Goal: Task Accomplishment & Management: Manage account settings

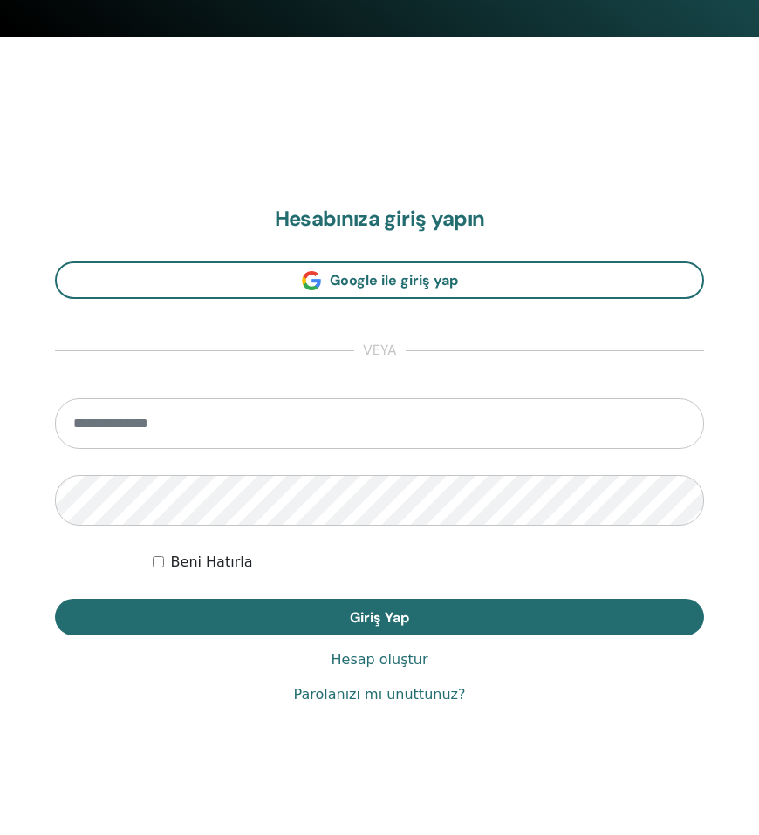
scroll to position [806, 0]
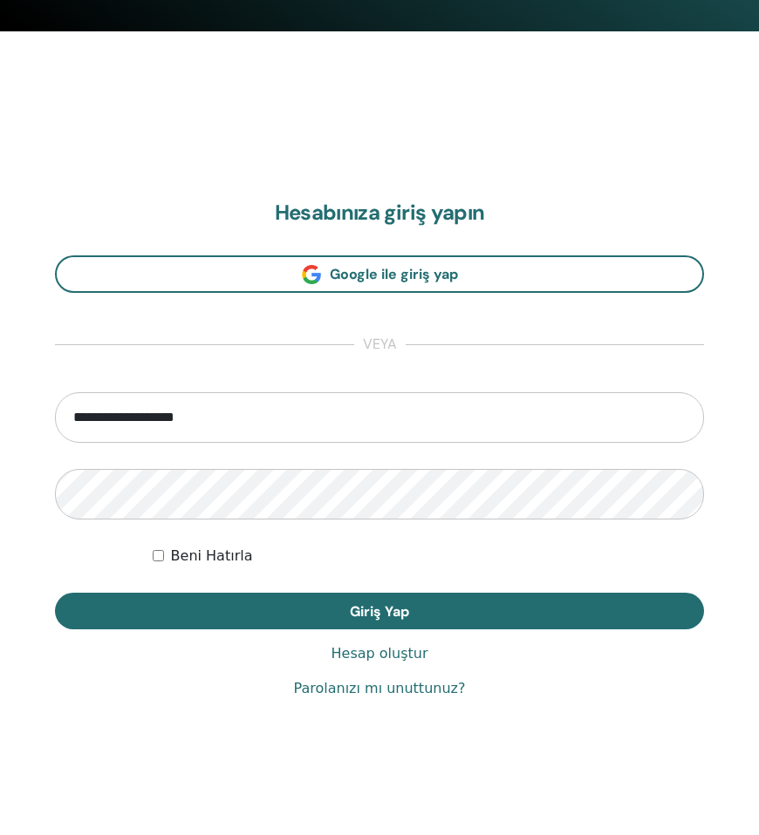
click at [228, 419] on input "**********" at bounding box center [379, 417] width 649 height 51
type input "**********"
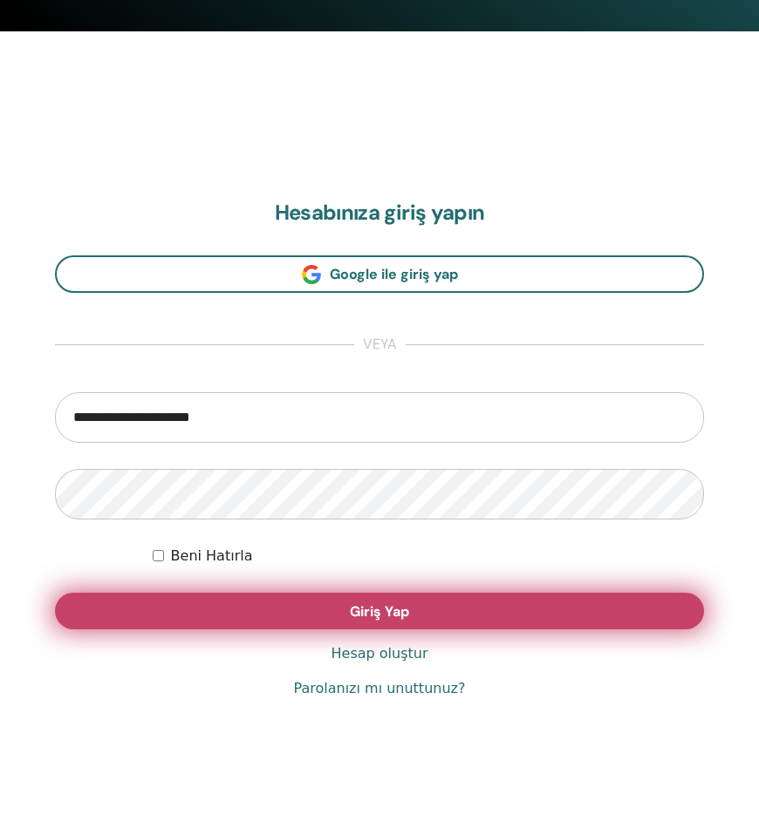
click at [243, 593] on form "**********" at bounding box center [379, 510] width 649 height 237
click at [244, 596] on button "Giriş Yap" at bounding box center [379, 611] width 649 height 37
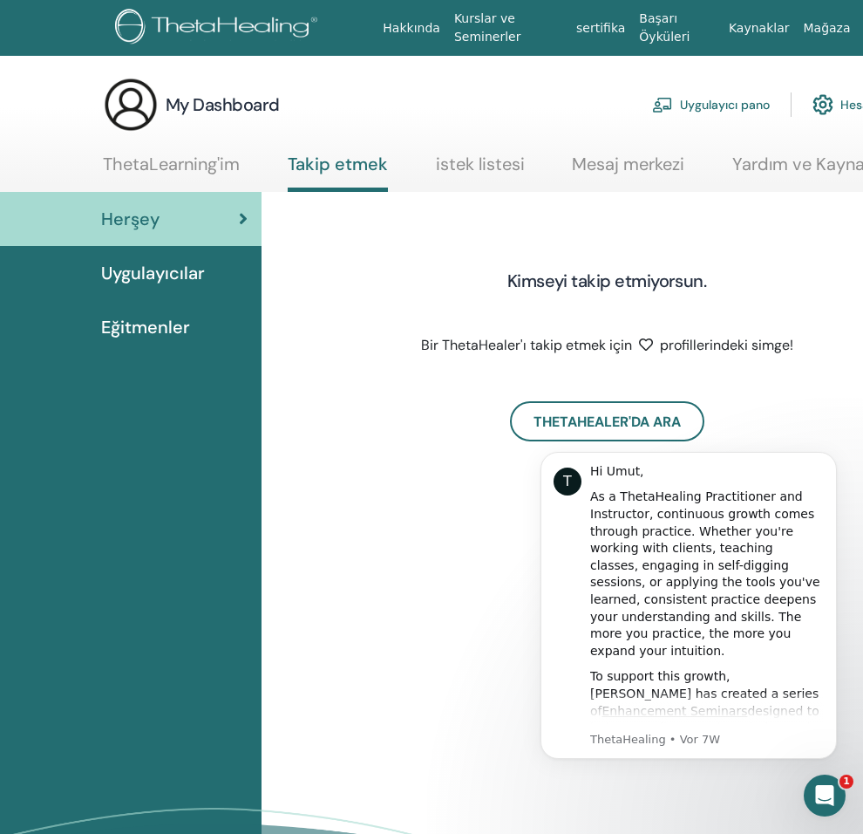
click at [191, 289] on link "Uygulayıcılar" at bounding box center [131, 273] width 262 height 54
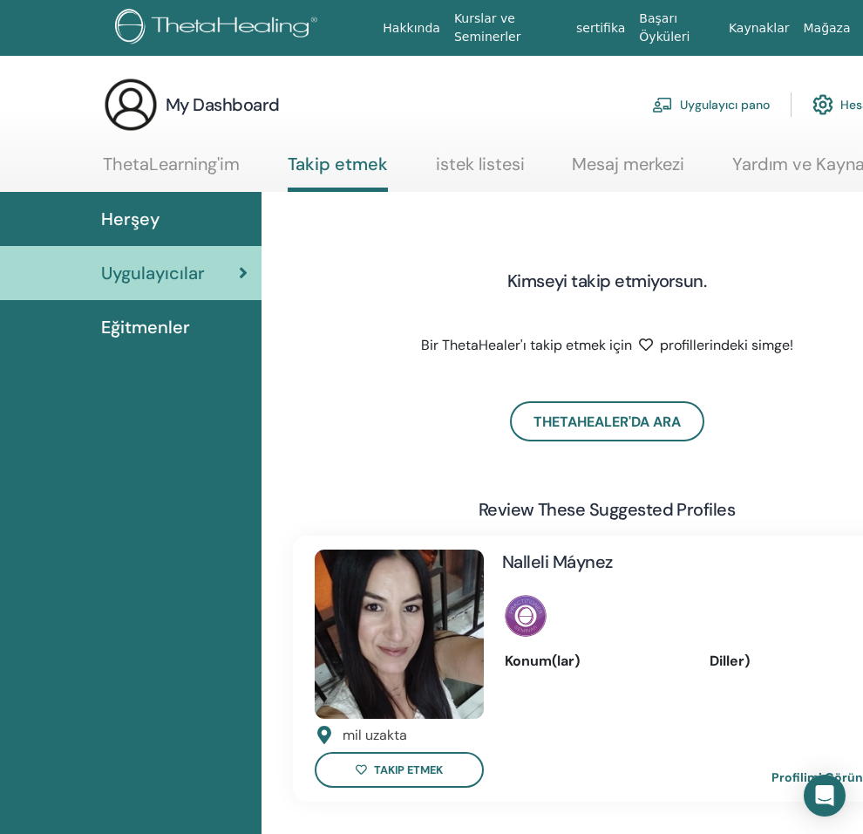
click at [191, 317] on div "Eğitmenler" at bounding box center [131, 327] width 234 height 26
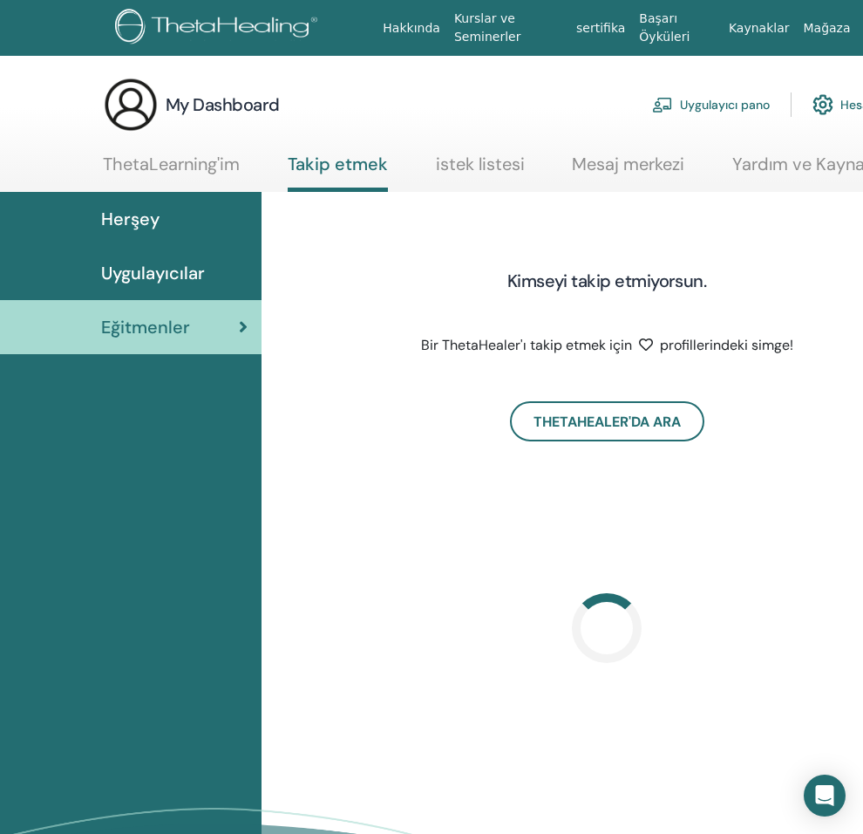
click at [175, 165] on link "ThetaLearning'im" at bounding box center [171, 170] width 137 height 34
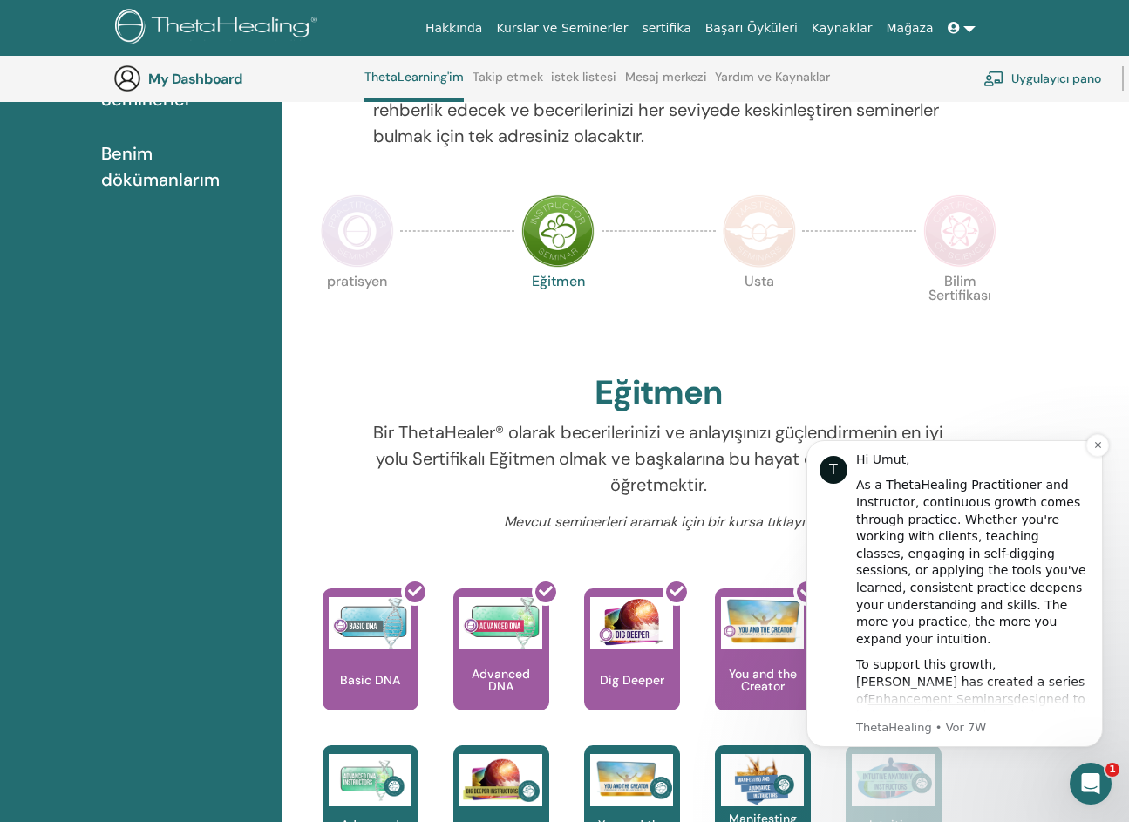
scroll to position [308, 0]
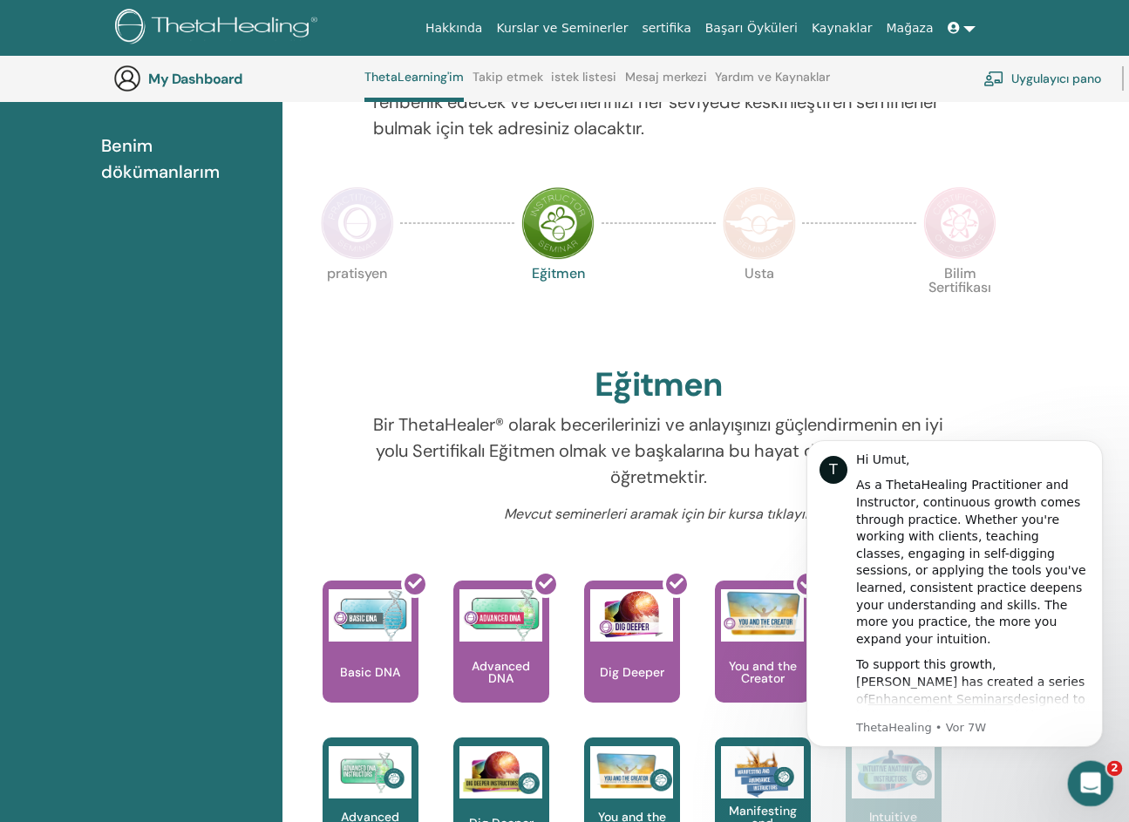
click at [862, 765] on div "Intercom-Nachrichtendienst öffnen" at bounding box center [1088, 781] width 58 height 58
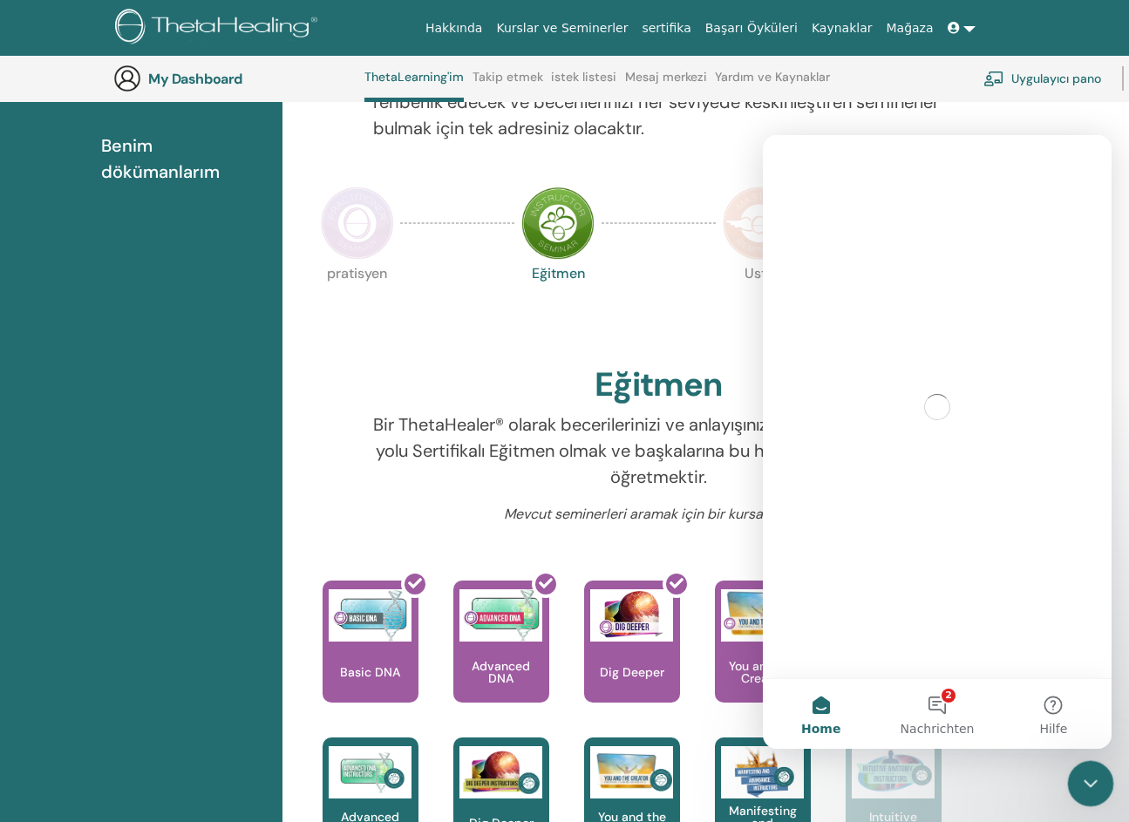
scroll to position [0, 0]
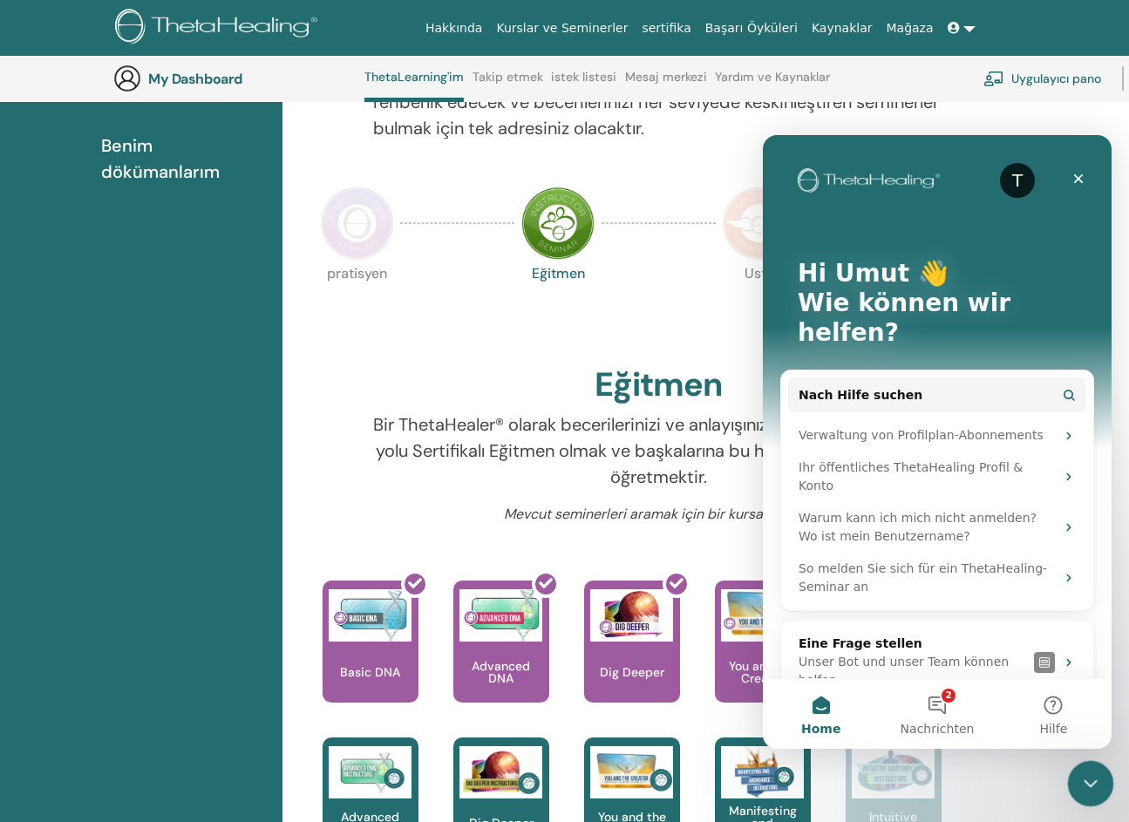
click at [862, 762] on div "Intercom-Nachrichtendienst schließen" at bounding box center [1088, 781] width 42 height 42
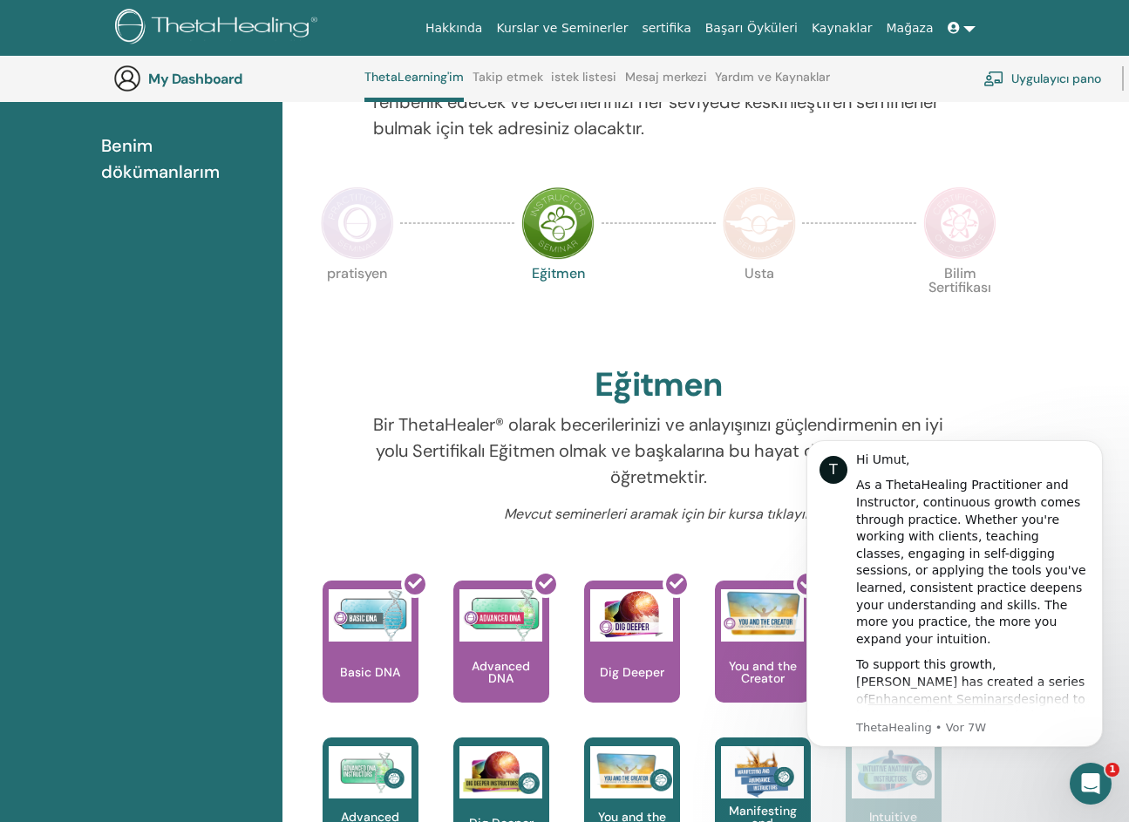
click at [862, 382] on div "Eğitmen" at bounding box center [659, 388] width 690 height 47
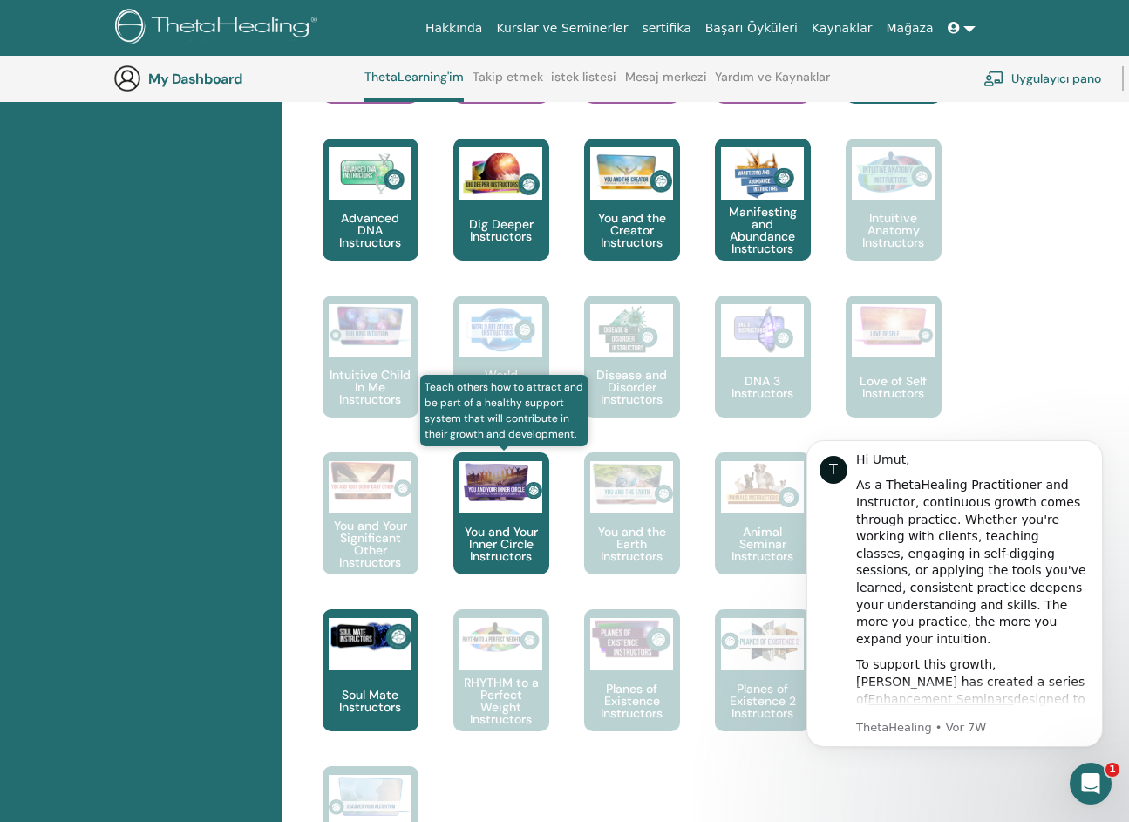
scroll to position [744, 0]
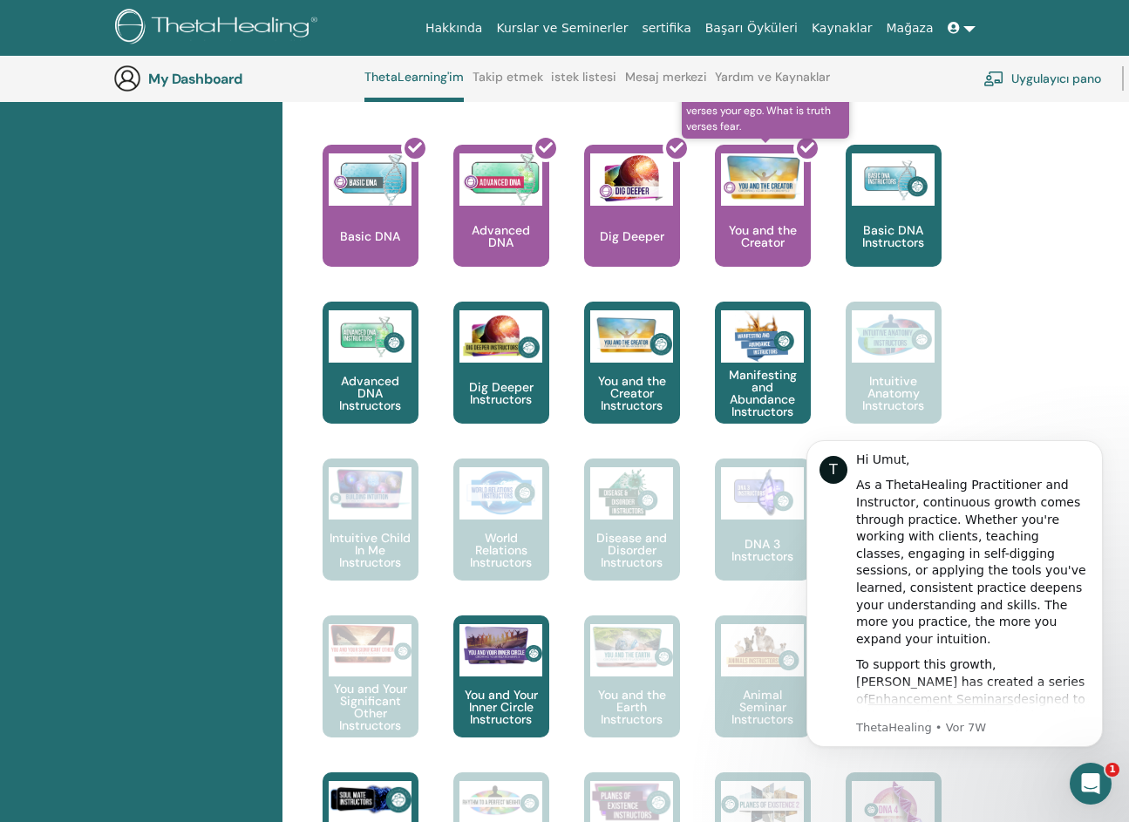
drag, startPoint x: 762, startPoint y: 221, endPoint x: 760, endPoint y: 205, distance: 15.8
click at [760, 205] on div at bounding box center [773, 212] width 96 height 157
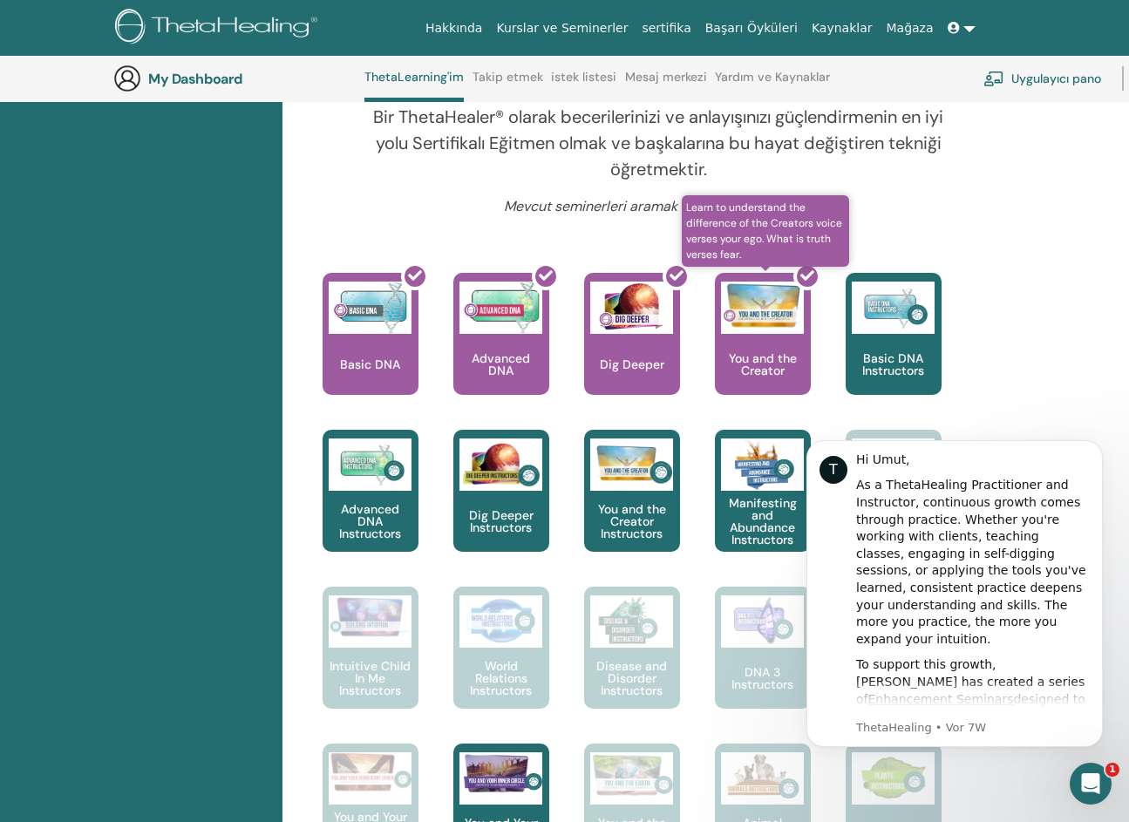
scroll to position [569, 0]
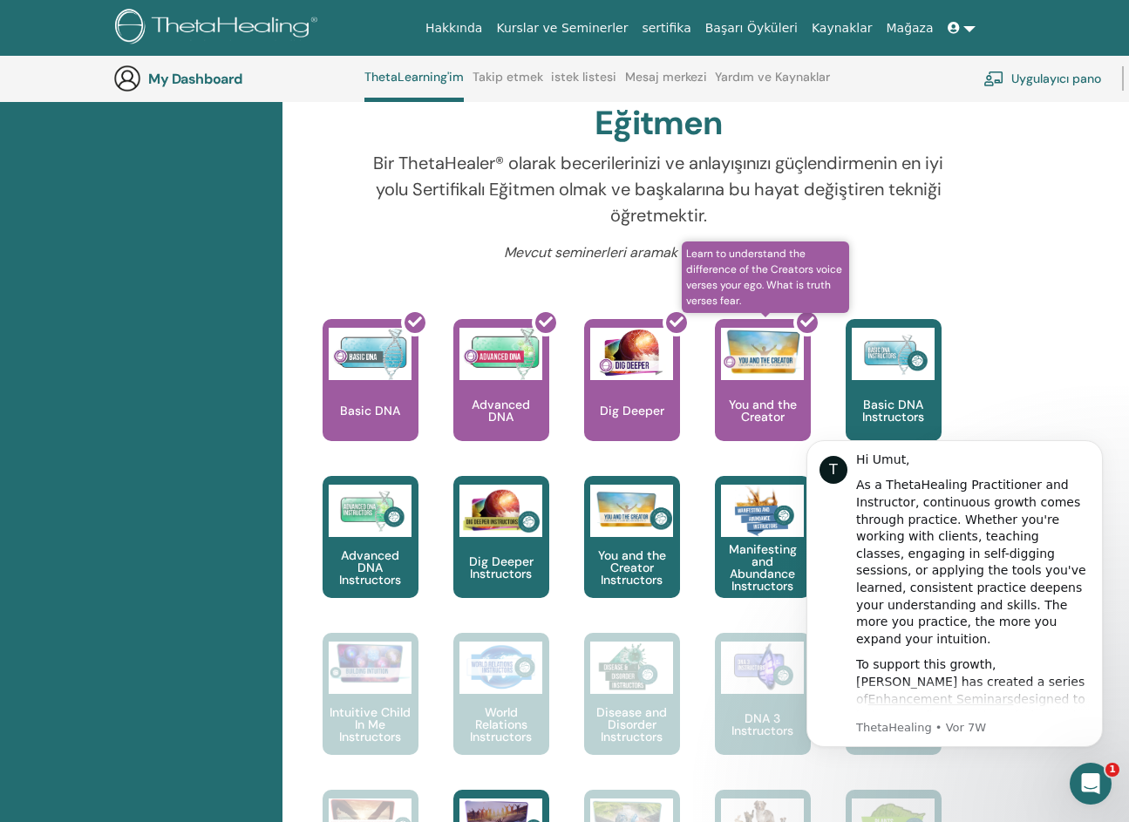
click at [761, 348] on div at bounding box center [773, 387] width 96 height 157
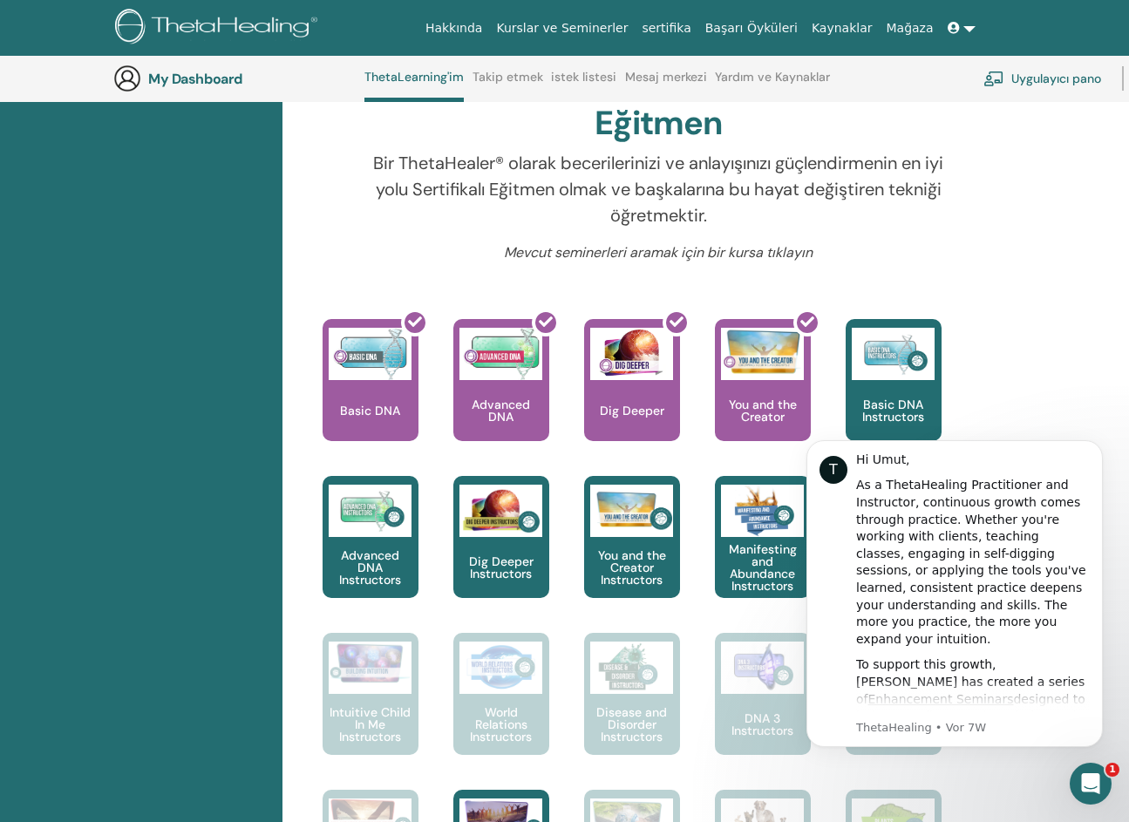
click at [1015, 85] on link "Uygulayıcı pano" at bounding box center [1043, 78] width 118 height 38
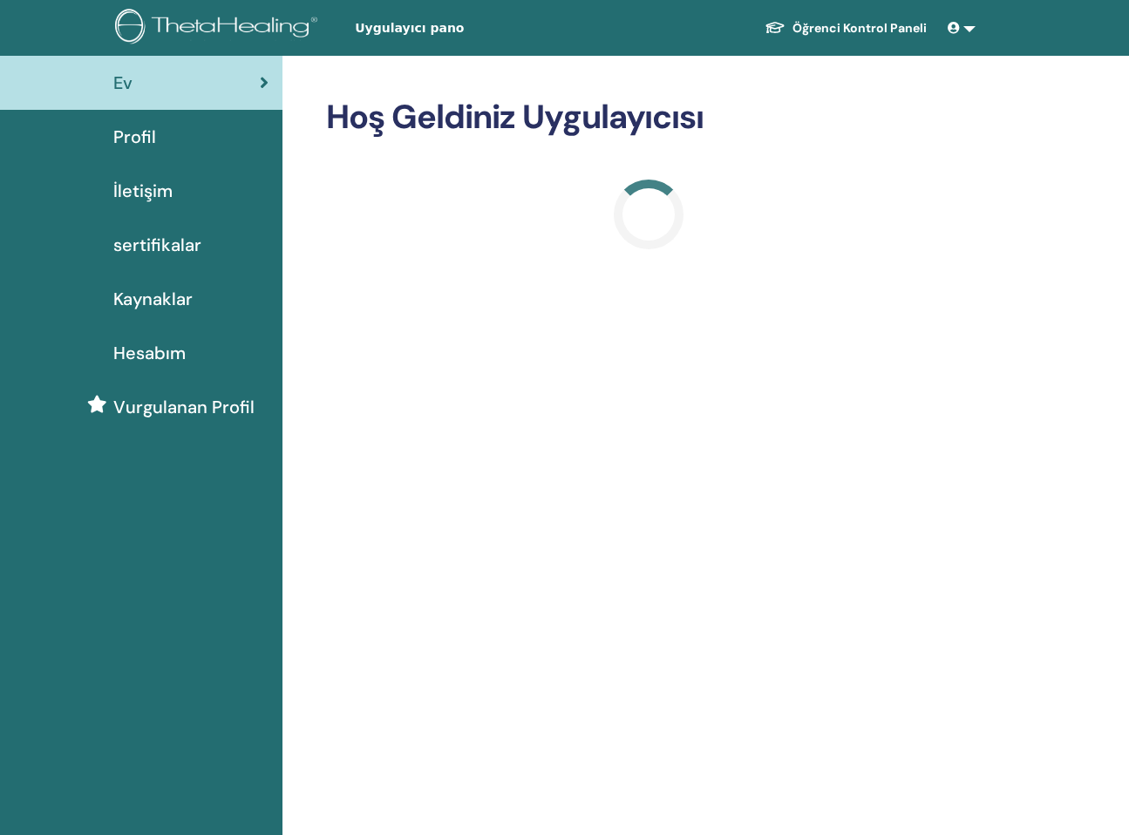
click at [201, 228] on link "sertifikalar" at bounding box center [141, 245] width 283 height 54
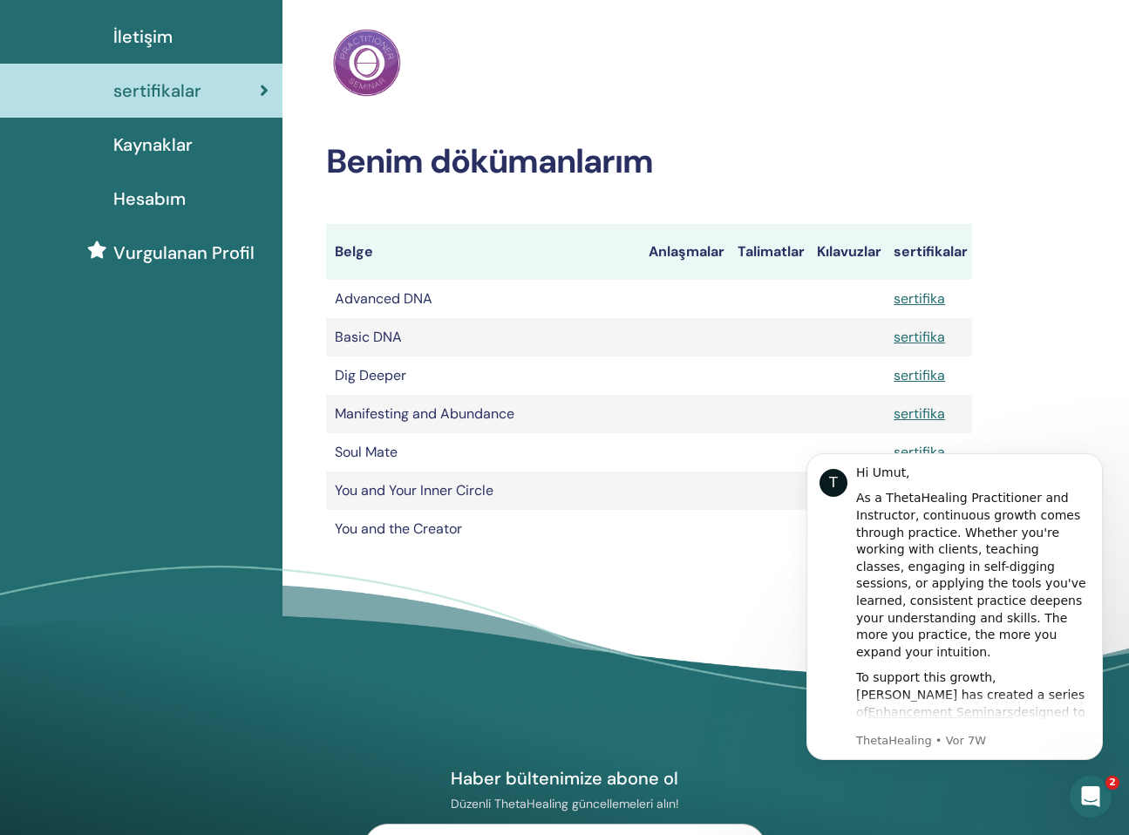
scroll to position [174, 0]
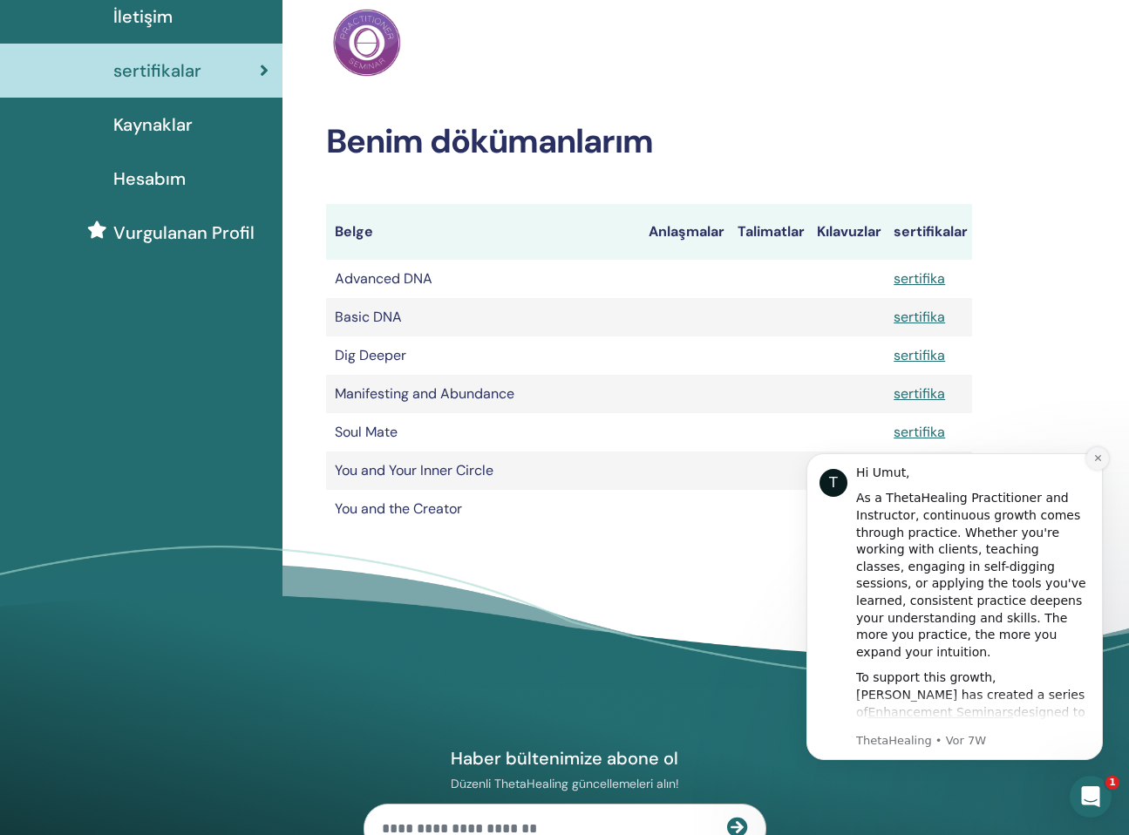
drag, startPoint x: 1098, startPoint y: 456, endPoint x: 1886, endPoint y: 888, distance: 898.6
click at [1098, 456] on icon "Dismiss notification" at bounding box center [1098, 458] width 10 height 10
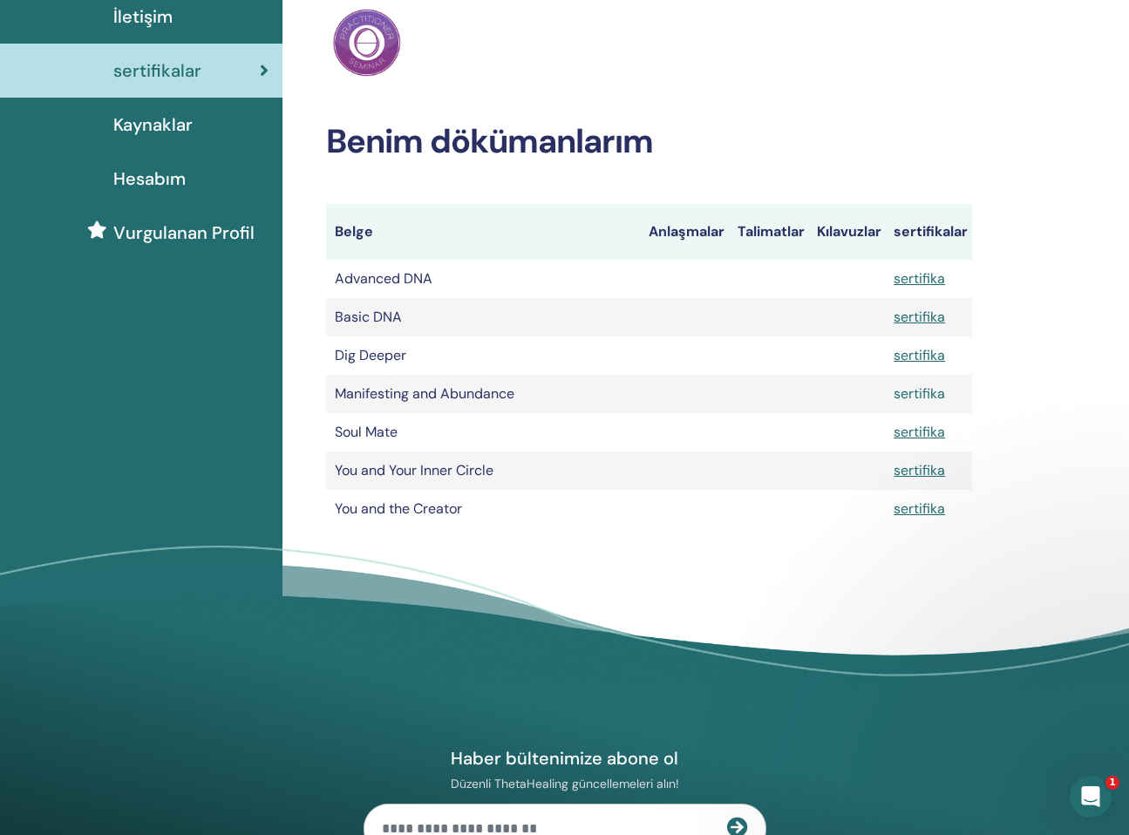
click at [920, 394] on link "sertifika" at bounding box center [919, 394] width 51 height 18
click at [929, 425] on link "sertifika" at bounding box center [919, 432] width 51 height 18
click at [911, 475] on link "sertifika" at bounding box center [919, 470] width 51 height 18
click at [909, 511] on link "sertifika" at bounding box center [919, 509] width 51 height 18
